Goal: Information Seeking & Learning: Learn about a topic

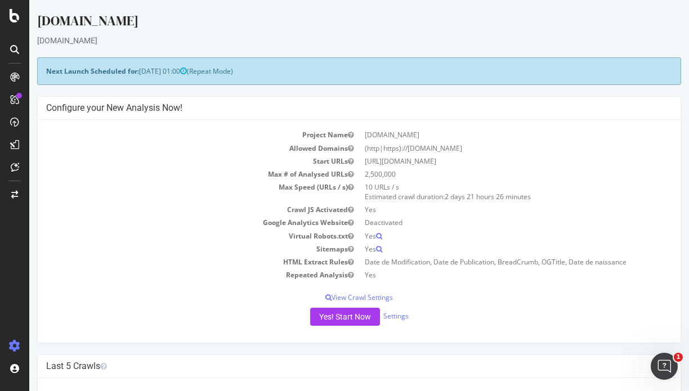
click at [129, 40] on div "www.lequipe.fr" at bounding box center [359, 40] width 644 height 11
click at [71, 172] on div "CustomReports" at bounding box center [69, 173] width 55 height 11
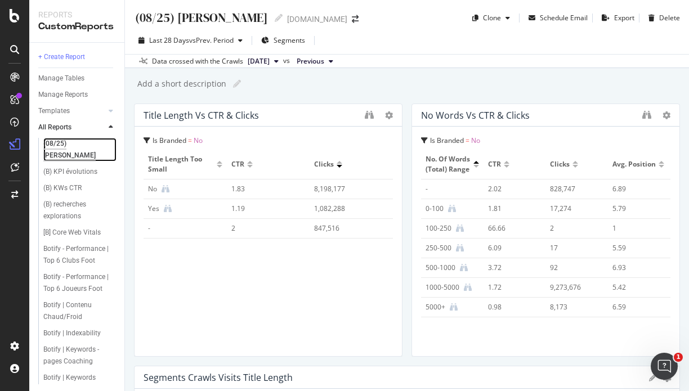
click at [79, 142] on div "(08/25) HASSEN" at bounding box center [75, 150] width 64 height 24
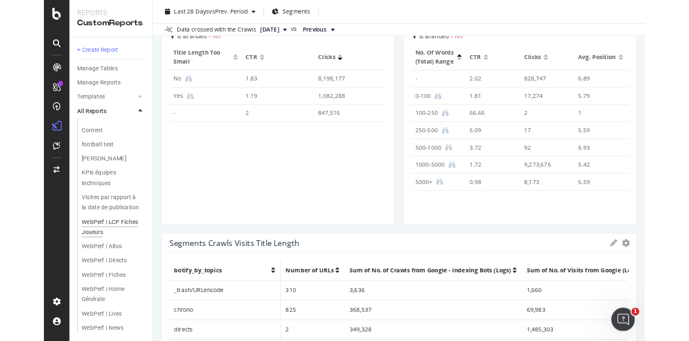
scroll to position [388, 0]
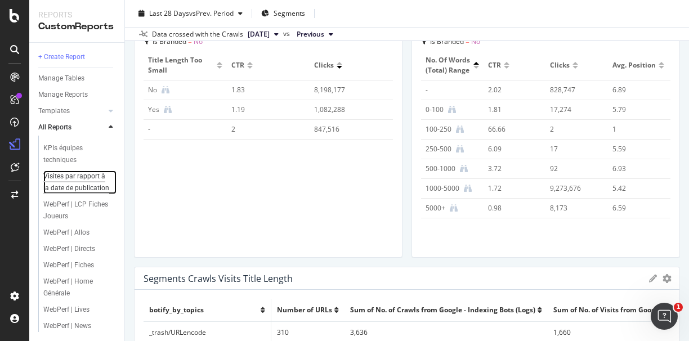
click at [61, 194] on div "Visites par rapport à la date de publication" at bounding box center [77, 183] width 68 height 24
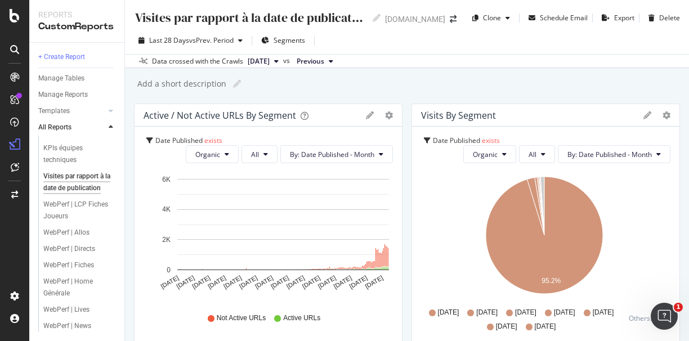
scroll to position [439, 0]
click at [16, 99] on icon at bounding box center [14, 99] width 9 height 9
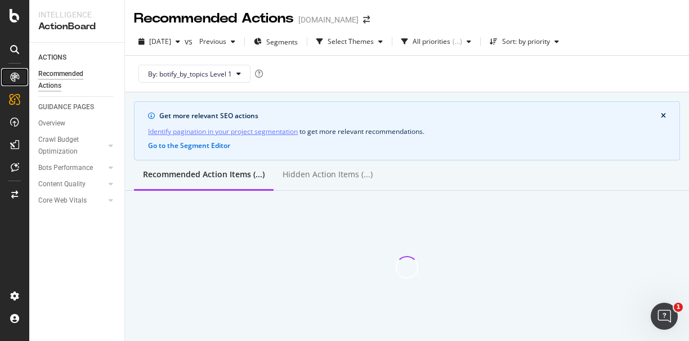
click at [21, 74] on div at bounding box center [15, 77] width 18 height 18
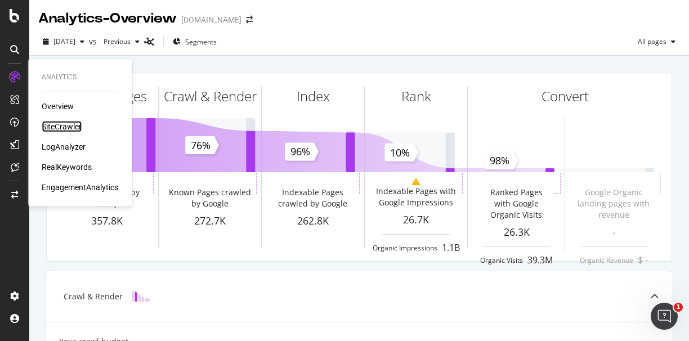
click at [68, 124] on div "SiteCrawler" at bounding box center [62, 126] width 40 height 11
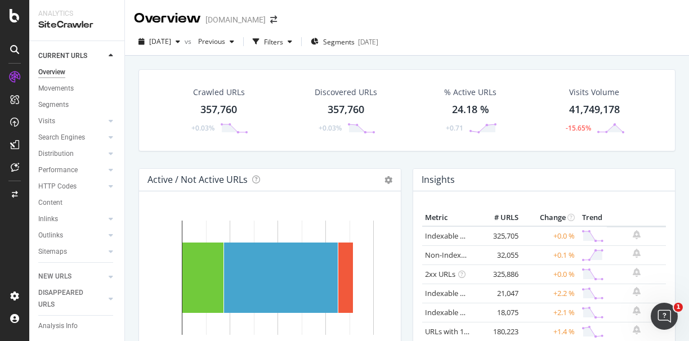
click at [220, 112] on div "357,760" at bounding box center [218, 109] width 37 height 15
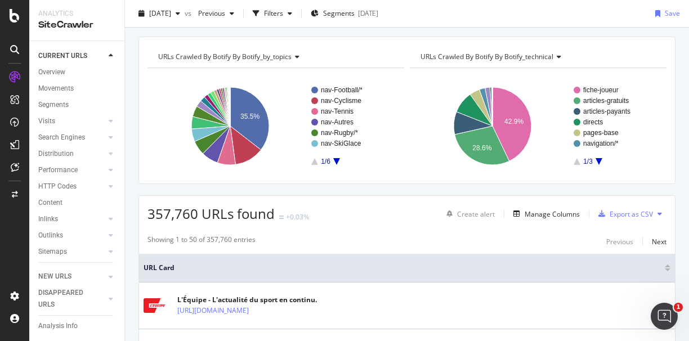
scroll to position [15, 0]
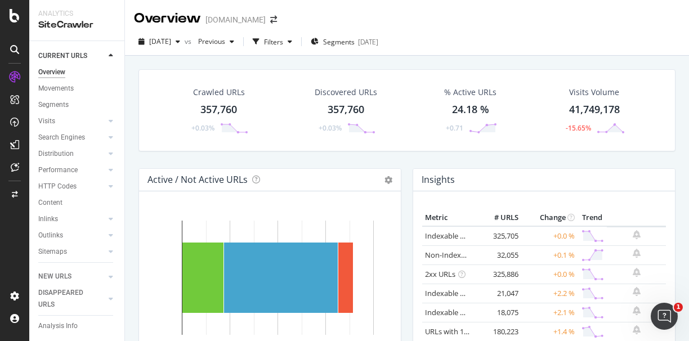
click at [230, 112] on div "357,760" at bounding box center [218, 109] width 37 height 15
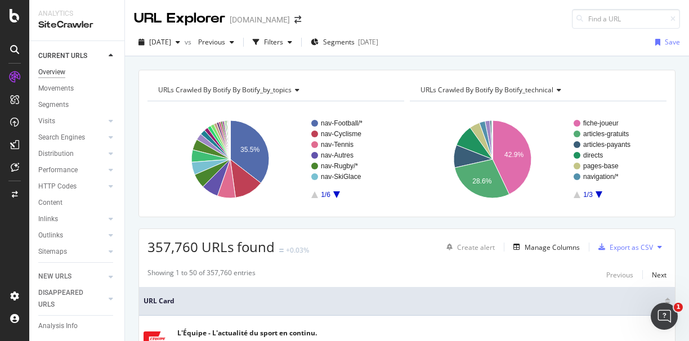
click at [59, 75] on div "Overview" at bounding box center [51, 72] width 27 height 12
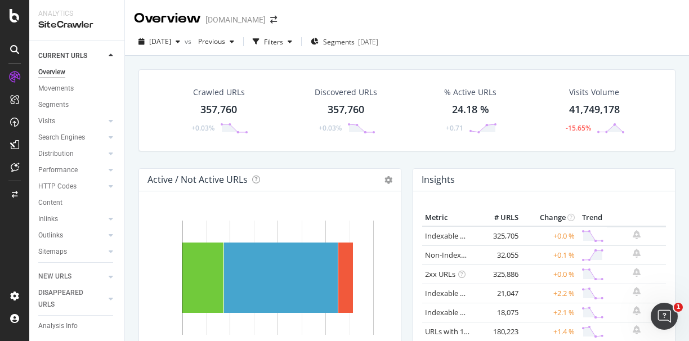
click at [218, 112] on div "357,760" at bounding box center [218, 109] width 37 height 15
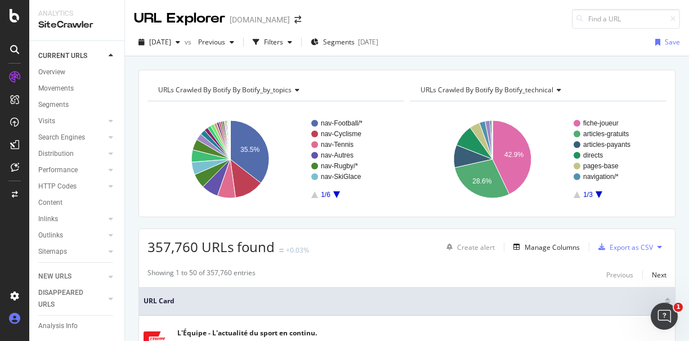
click at [13, 316] on icon at bounding box center [14, 318] width 11 height 11
drag, startPoint x: 13, startPoint y: 316, endPoint x: 13, endPoint y: 323, distance: 6.8
click at [13, 323] on icon at bounding box center [14, 318] width 11 height 11
drag, startPoint x: 19, startPoint y: 311, endPoint x: 396, endPoint y: 270, distance: 379.4
drag, startPoint x: 396, startPoint y: 270, endPoint x: 16, endPoint y: 336, distance: 385.1
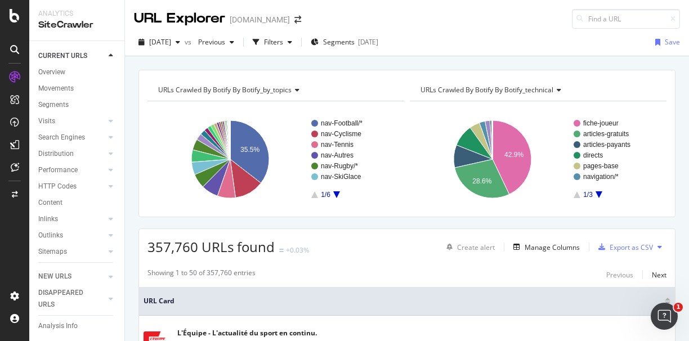
click at [16, 336] on div at bounding box center [14, 170] width 29 height 341
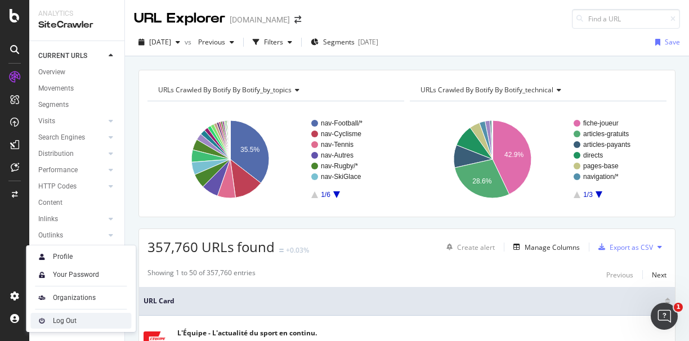
drag, startPoint x: 75, startPoint y: 325, endPoint x: 55, endPoint y: 321, distance: 21.3
click at [55, 321] on div "Log Out" at bounding box center [65, 320] width 24 height 9
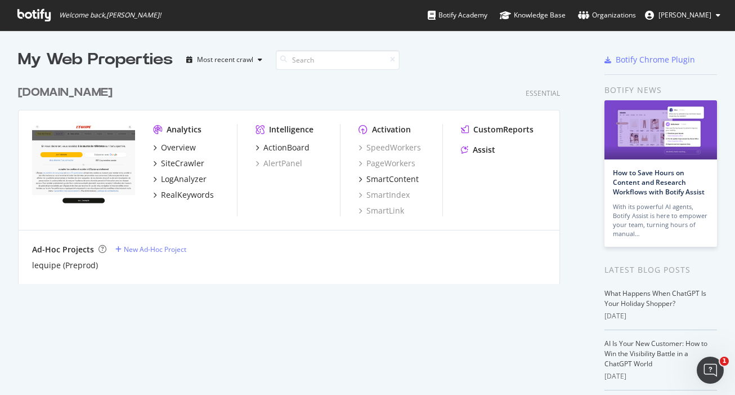
click at [105, 305] on div "My Web Properties Most recent crawl [DOMAIN_NAME] Essential Analytics Overview …" at bounding box center [304, 300] width 573 height 504
click at [182, 146] on div "Overview" at bounding box center [178, 147] width 35 height 11
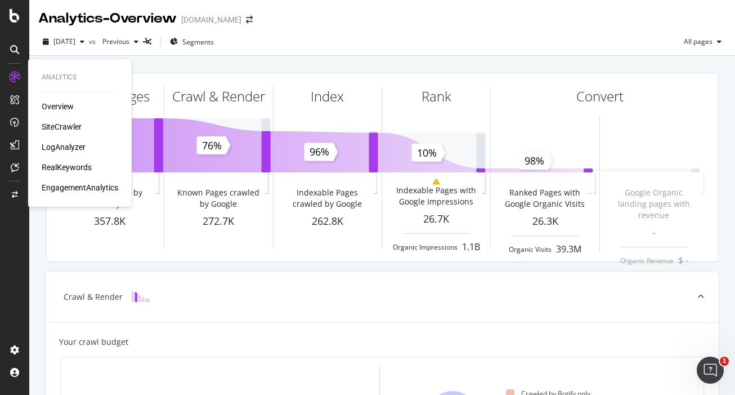
click at [64, 124] on div "SiteCrawler" at bounding box center [62, 126] width 40 height 11
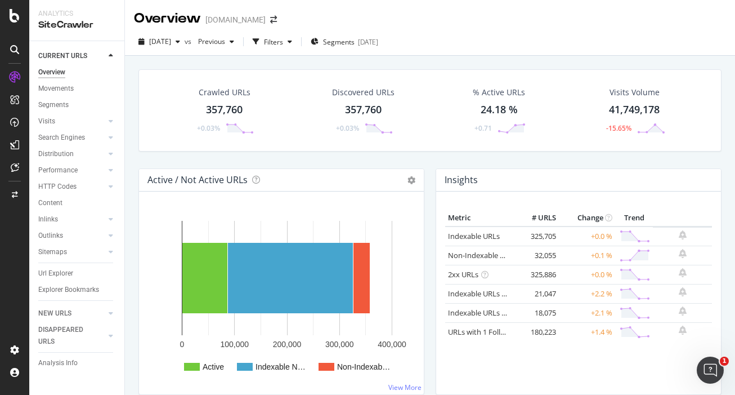
click at [218, 93] on div "Crawled URLs" at bounding box center [225, 92] width 52 height 11
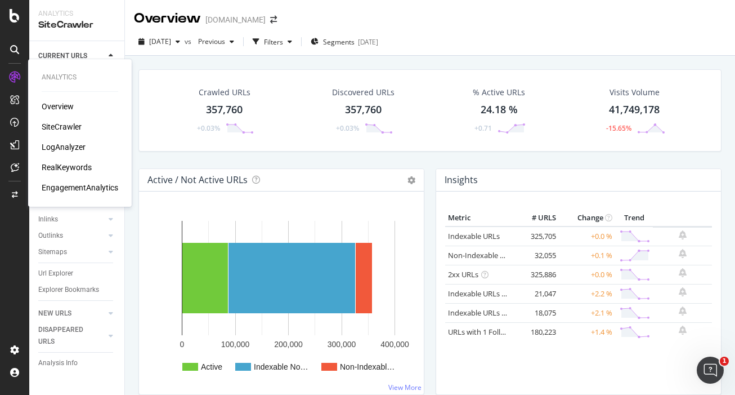
click at [59, 102] on div "Overview" at bounding box center [58, 106] width 32 height 11
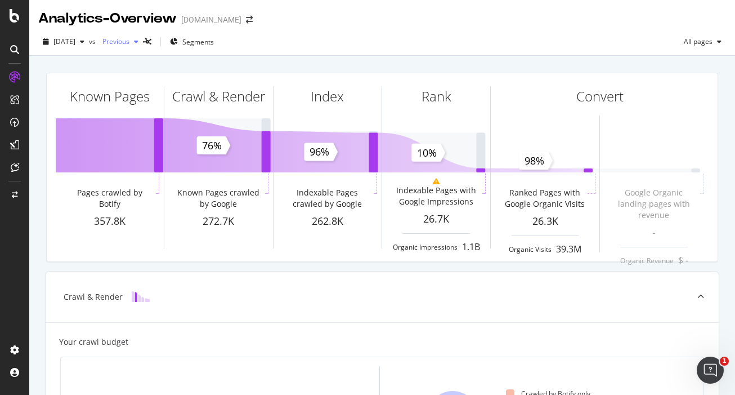
click at [138, 43] on icon "button" at bounding box center [136, 41] width 5 height 7
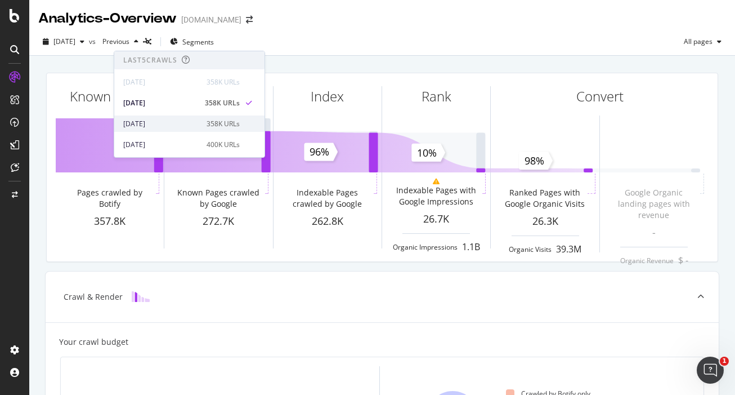
click at [207, 126] on div "358K URLs" at bounding box center [223, 124] width 33 height 10
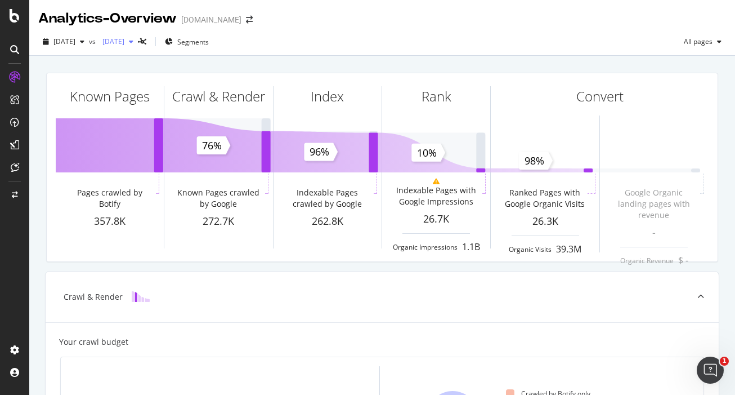
click at [124, 38] on span "[DATE]" at bounding box center [111, 42] width 26 height 10
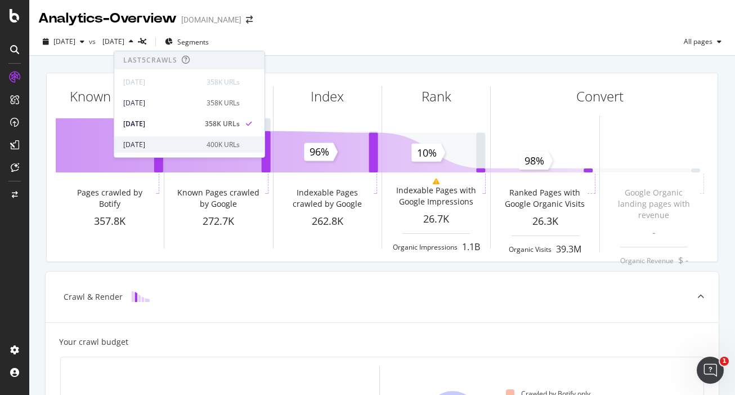
click at [207, 142] on div "400K URLs" at bounding box center [223, 145] width 33 height 10
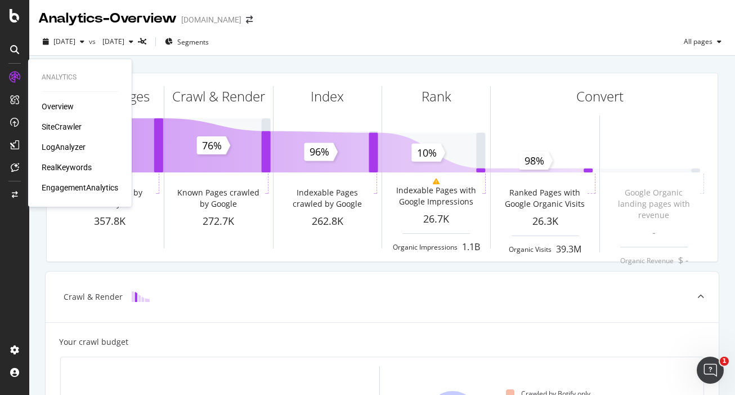
click at [66, 103] on div "Overview" at bounding box center [58, 106] width 32 height 11
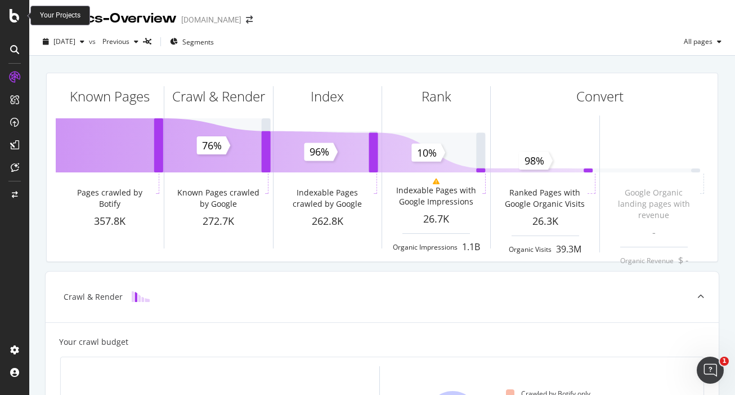
click at [16, 17] on icon at bounding box center [15, 16] width 10 height 14
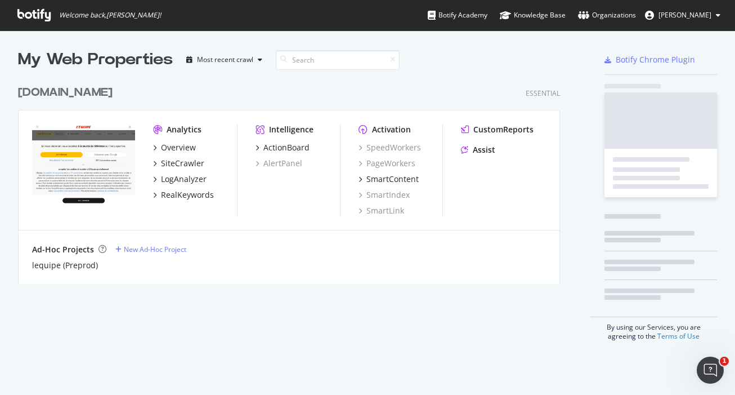
scroll to position [386, 718]
